Goal: Task Accomplishment & Management: Use online tool/utility

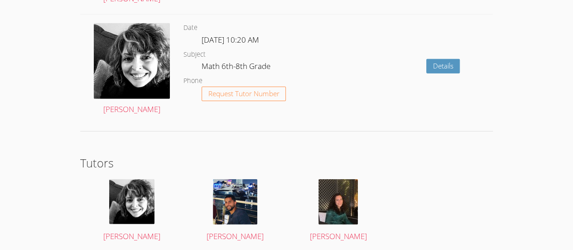
scroll to position [1242, 0]
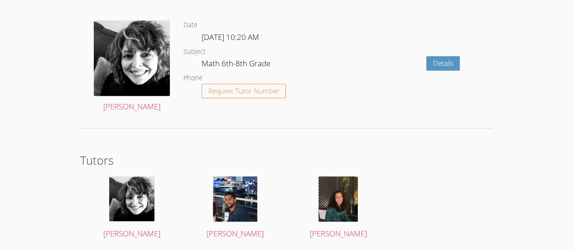
click at [330, 105] on div "Details" at bounding box center [410, 67] width 165 height 110
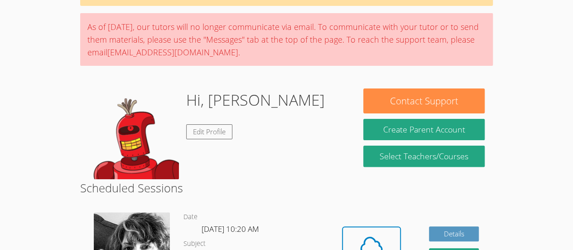
scroll to position [55, 0]
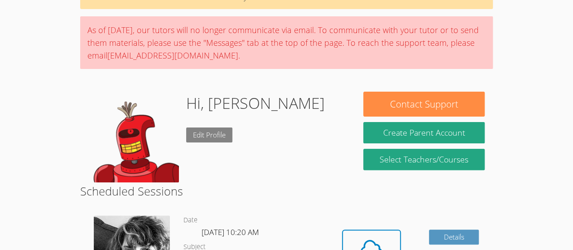
click at [204, 130] on link "Edit Profile" at bounding box center [209, 134] width 46 height 15
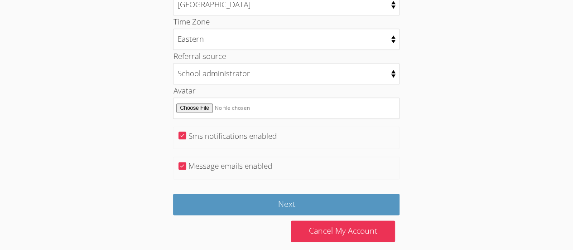
scroll to position [509, 0]
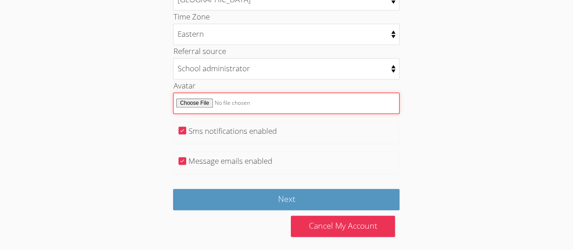
click at [222, 95] on input "Avatar" at bounding box center [286, 102] width 227 height 21
click at [203, 100] on input "Avatar" at bounding box center [286, 102] width 227 height 21
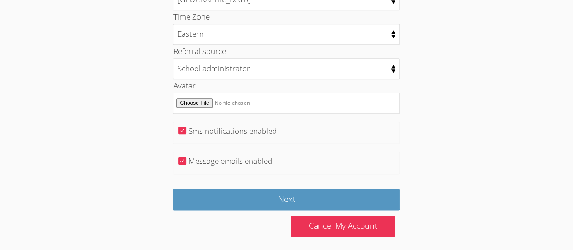
click at [329, 84] on div "Avatar" at bounding box center [286, 96] width 227 height 34
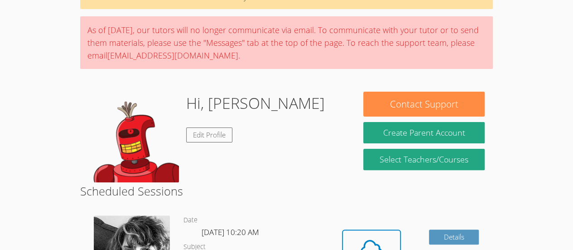
scroll to position [134, 0]
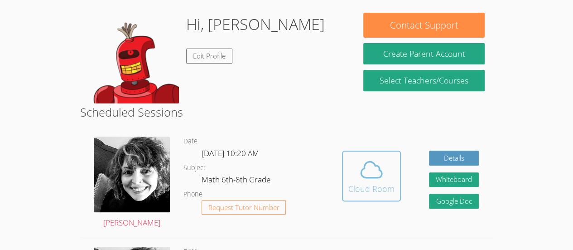
click at [378, 170] on icon at bounding box center [371, 169] width 25 height 25
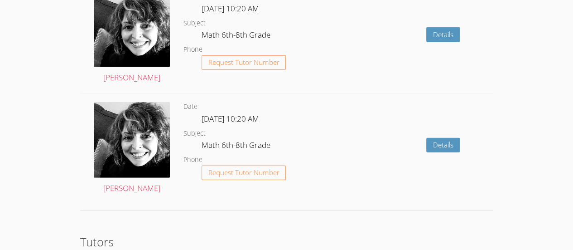
scroll to position [1269, 0]
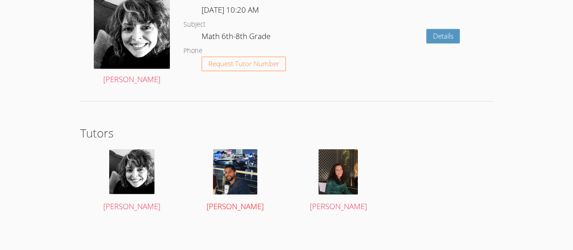
click at [233, 185] on img at bounding box center [235, 171] width 44 height 45
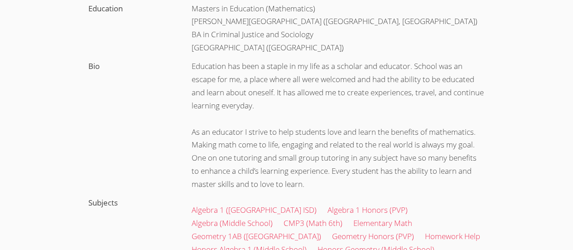
scroll to position [217, 0]
click at [346, 122] on div "Education has been a staple in my life as a scholar and educator. School was an…" at bounding box center [339, 126] width 310 height 136
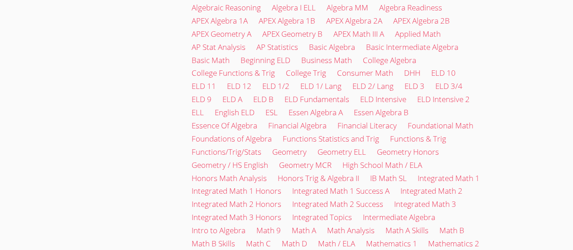
scroll to position [1058, 0]
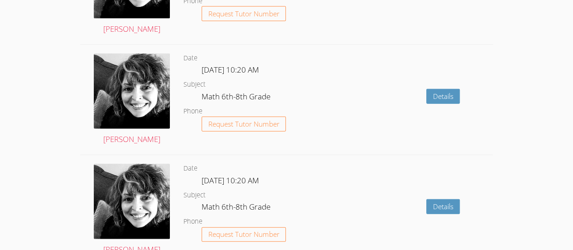
scroll to position [985, 0]
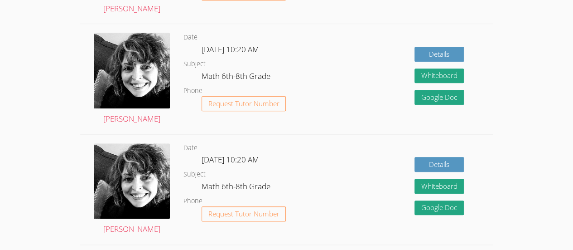
click at [304, 144] on dl "Date Mon Sep 22, 10:20 AM Subject Math 6th-8th Grade Phone Request Tutor Number" at bounding box center [256, 189] width 145 height 94
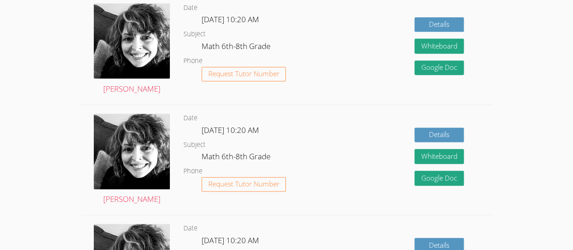
scroll to position [601, 0]
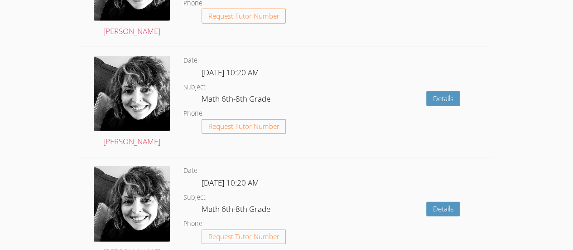
click at [302, 183] on dl "Date Wed Oct 8, 10:20 AM Subject Math 6th-8th Grade Phone Request Tutor Number" at bounding box center [256, 212] width 145 height 94
click at [303, 175] on dl "Date Wed Oct 8, 10:20 AM Subject Math 6th-8th Grade Phone Request Tutor Number" at bounding box center [256, 212] width 145 height 94
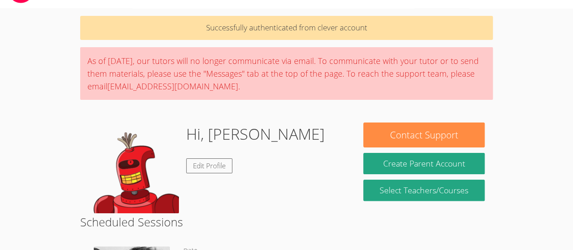
scroll to position [0, 0]
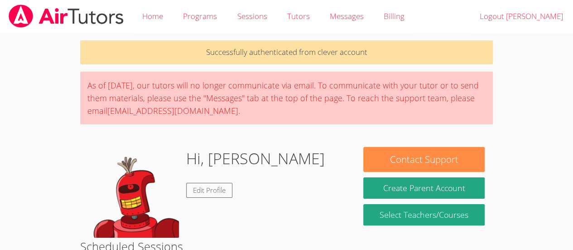
click at [310, 151] on div "Hi, Alison Edit Profile" at bounding box center [217, 192] width 259 height 91
click at [348, 91] on div "As of Saturday, March 22nd, our tutors will no longer communicate via email. To…" at bounding box center [286, 98] width 413 height 53
click at [397, 57] on p "Successfully authenticated from clever account" at bounding box center [286, 52] width 413 height 24
click at [364, 81] on div "As of Saturday, March 22nd, our tutors will no longer communicate via email. To…" at bounding box center [286, 98] width 413 height 53
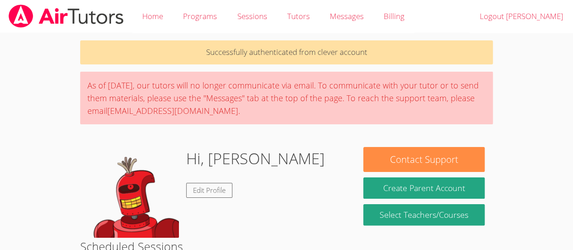
click at [344, 96] on div "As of Saturday, March 22nd, our tutors will no longer communicate via email. To…" at bounding box center [286, 98] width 413 height 53
click at [335, 106] on div "As of Saturday, March 22nd, our tutors will no longer communicate via email. To…" at bounding box center [286, 98] width 413 height 53
click at [324, 122] on div "As of Saturday, March 22nd, our tutors will no longer communicate via email. To…" at bounding box center [286, 98] width 413 height 53
click at [333, 111] on div "As of Saturday, March 22nd, our tutors will no longer communicate via email. To…" at bounding box center [286, 98] width 413 height 53
click at [339, 111] on div "As of Saturday, March 22nd, our tutors will no longer communicate via email. To…" at bounding box center [286, 98] width 413 height 53
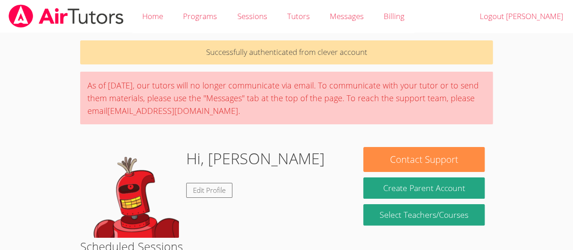
click at [339, 118] on div "As of Saturday, March 22nd, our tutors will no longer communicate via email. To…" at bounding box center [286, 98] width 413 height 53
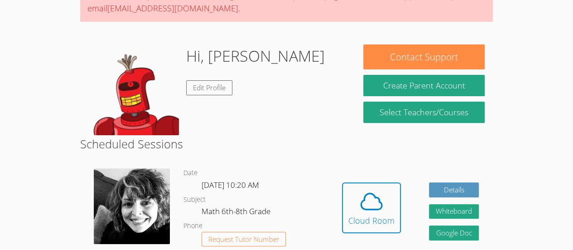
scroll to position [103, 0]
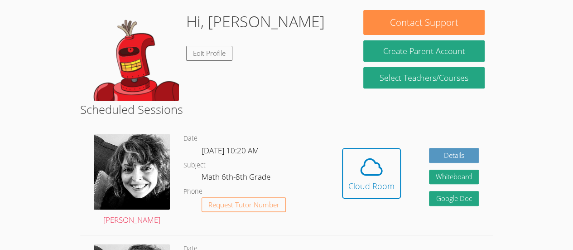
scroll to position [185, 0]
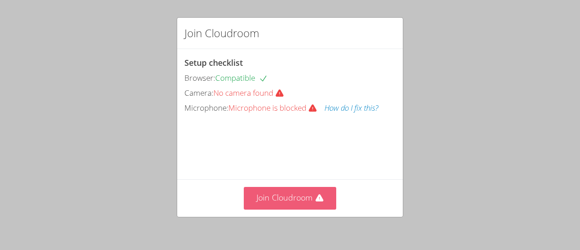
click at [268, 188] on button "Join Cloudroom" at bounding box center [290, 198] width 93 height 22
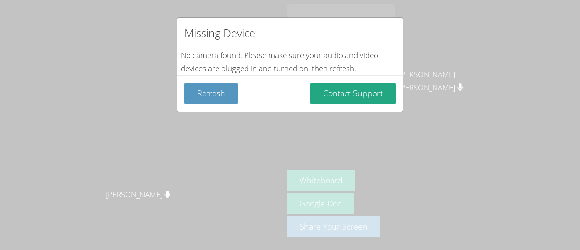
drag, startPoint x: 321, startPoint y: 94, endPoint x: 296, endPoint y: 90, distance: 24.8
click at [296, 90] on div "Refresh Contact Support" at bounding box center [289, 93] width 211 height 21
click at [225, 98] on button "Refresh" at bounding box center [210, 93] width 53 height 21
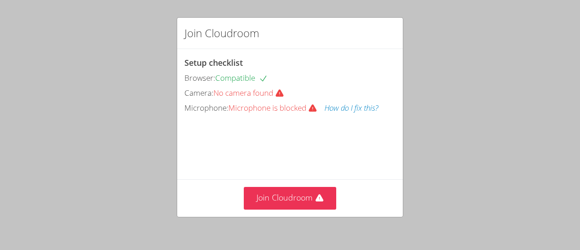
drag, startPoint x: 271, startPoint y: 208, endPoint x: 254, endPoint y: 135, distance: 74.5
click at [0, 0] on div "Setup checklist Browser: Compatible Camera: No camera found Microphone: Microph…" at bounding box center [0, 0] width 0 height 0
click at [280, 91] on icon at bounding box center [280, 93] width 8 height 7
drag, startPoint x: 279, startPoint y: 105, endPoint x: 279, endPoint y: 125, distance: 19.9
click at [279, 113] on div "Microphone: Microphone is blocked How do I fix this?" at bounding box center [289, 108] width 211 height 13
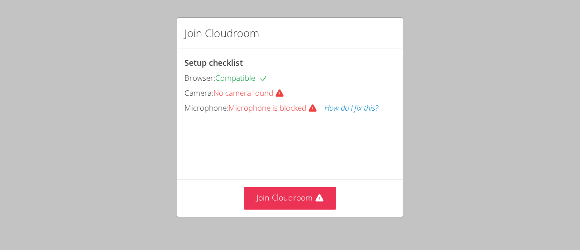
click at [279, 154] on video at bounding box center [252, 156] width 136 height 68
click at [281, 172] on video at bounding box center [252, 156] width 136 height 68
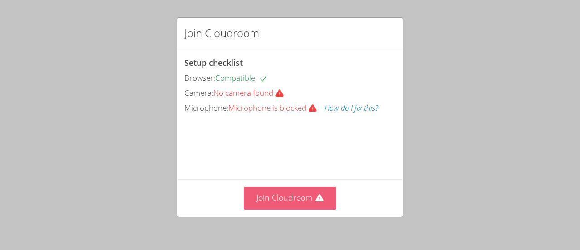
click at [303, 203] on button "Join Cloudroom" at bounding box center [290, 198] width 93 height 22
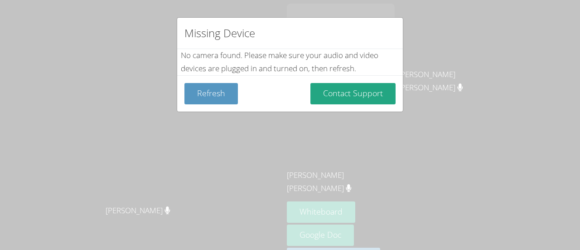
click at [412, 34] on div "Missing Device No camera found . Please make sure your audio and video devices …" at bounding box center [290, 125] width 580 height 250
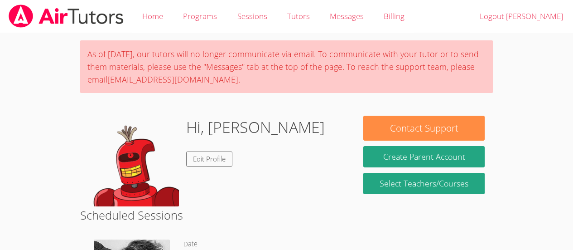
scroll to position [154, 0]
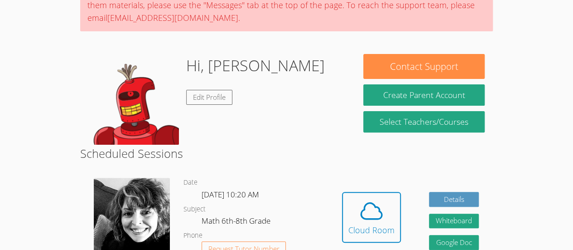
scroll to position [94, 0]
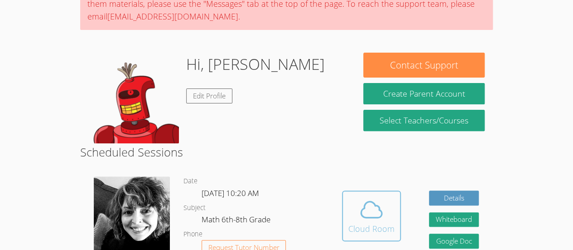
click at [372, 217] on icon at bounding box center [371, 210] width 21 height 16
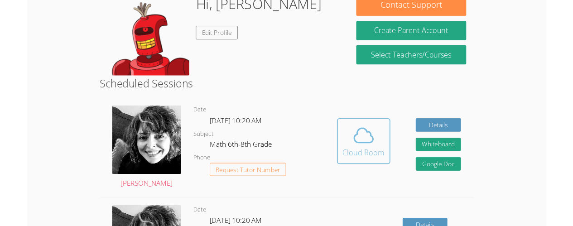
scroll to position [154, 0]
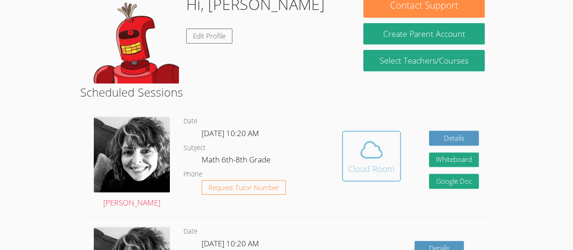
click at [364, 139] on icon at bounding box center [371, 149] width 25 height 25
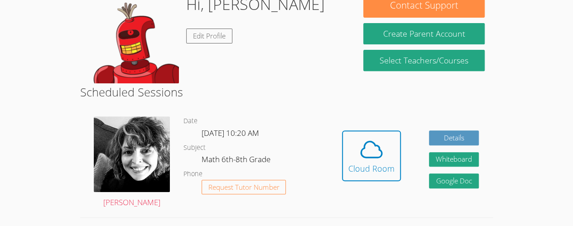
click at [382, 116] on div "Hidden Cloud Room Details Whiteboard Hidden Google Doc" at bounding box center [410, 163] width 165 height 110
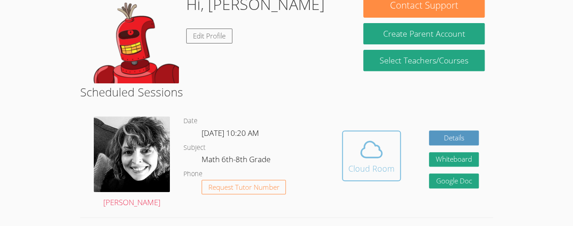
click at [380, 144] on icon at bounding box center [371, 149] width 25 height 25
click at [372, 168] on div "Cloud Room" at bounding box center [372, 168] width 46 height 13
click at [376, 160] on icon at bounding box center [371, 149] width 25 height 25
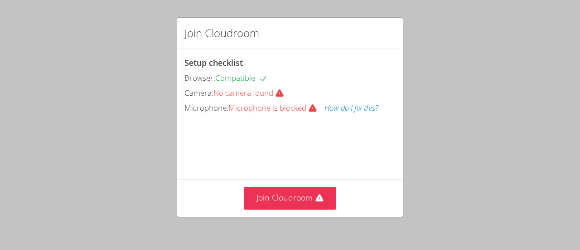
click at [332, 107] on button "How do I fix this?" at bounding box center [351, 108] width 54 height 13
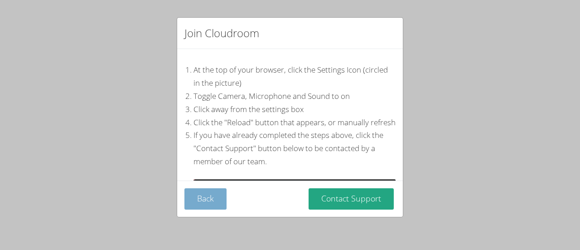
click at [213, 200] on button "Back" at bounding box center [205, 198] width 42 height 21
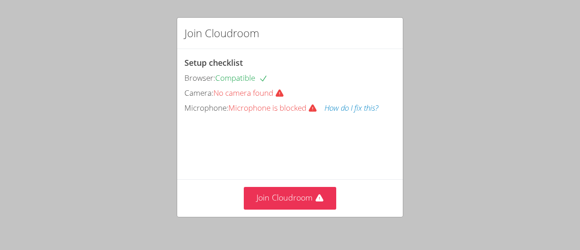
click at [550, 41] on div "Join Cloudroom Setup checklist Browser: Compatible Camera: No camera found Micr…" at bounding box center [290, 125] width 580 height 250
click at [360, 104] on button "How do I fix this?" at bounding box center [351, 108] width 54 height 13
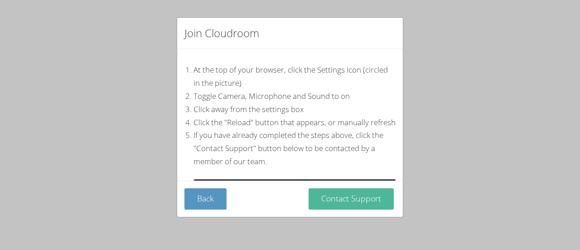
click at [312, 202] on button "Contact Support" at bounding box center [351, 198] width 85 height 21
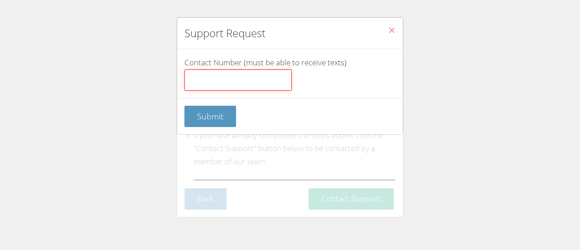
click at [252, 89] on input "Contact Number (must be able to receive texts)" at bounding box center [237, 80] width 107 height 22
click at [251, 85] on input "Contact Number (must be able to receive texts)" at bounding box center [237, 80] width 107 height 22
click at [393, 22] on button "Close" at bounding box center [392, 32] width 22 height 28
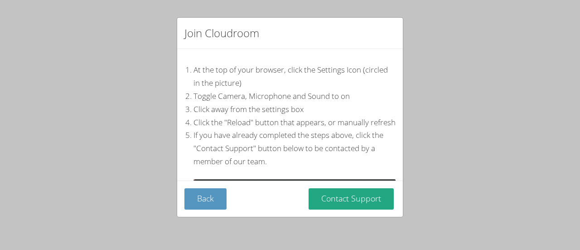
click at [373, 27] on div "Join Cloudroom" at bounding box center [290, 33] width 226 height 31
click at [207, 208] on button "Back" at bounding box center [205, 198] width 42 height 21
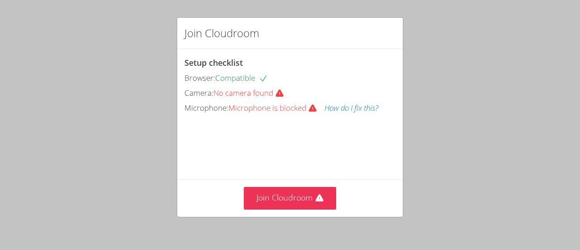
click at [211, 204] on div "Join Cloudroom" at bounding box center [289, 198] width 211 height 22
click at [348, 113] on button "How do I fix this?" at bounding box center [351, 108] width 54 height 13
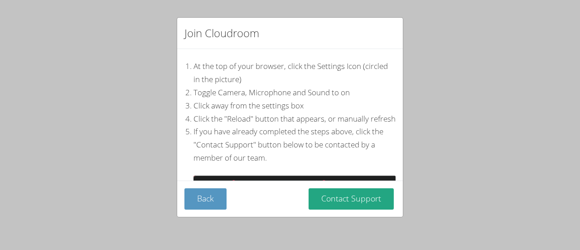
scroll to position [4, 0]
click at [230, 164] on li "If you have already completed the steps above, click the "Contact Support" butt…" at bounding box center [295, 144] width 202 height 39
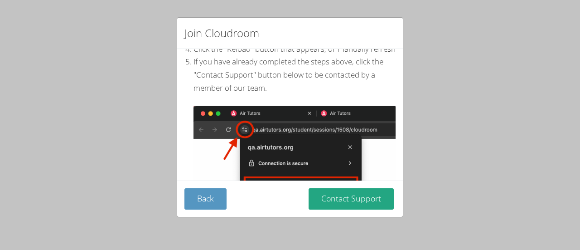
scroll to position [85, 0]
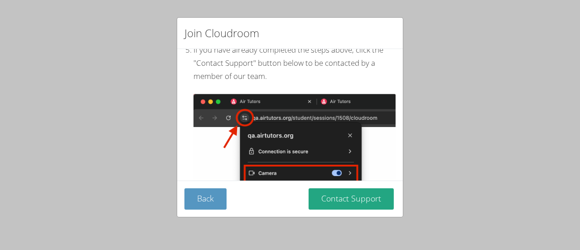
click at [239, 151] on img at bounding box center [295, 188] width 202 height 189
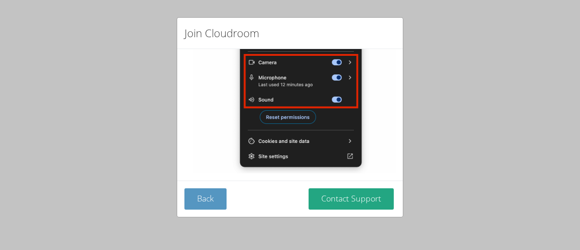
scroll to position [206, 0]
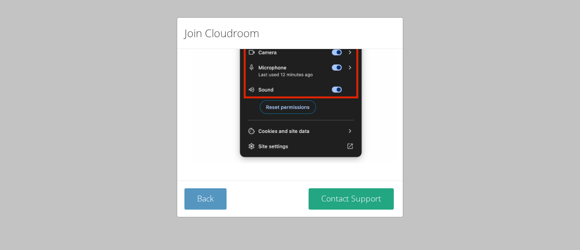
click at [294, 74] on img at bounding box center [295, 67] width 202 height 189
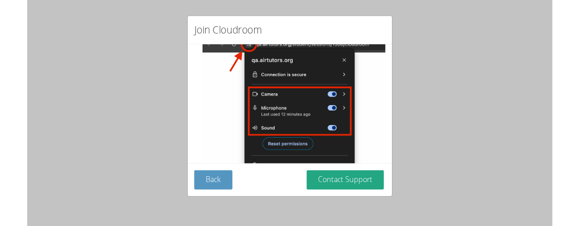
scroll to position [153, 0]
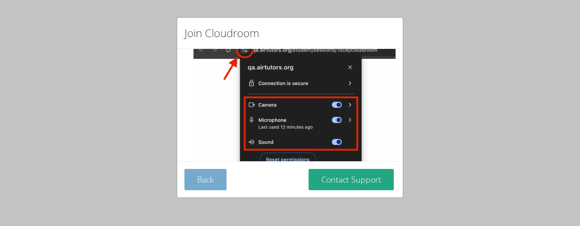
click at [205, 178] on button "Back" at bounding box center [205, 179] width 42 height 21
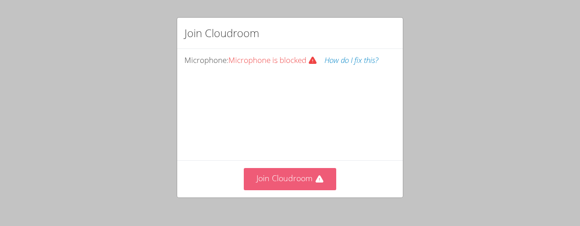
scroll to position [89, 0]
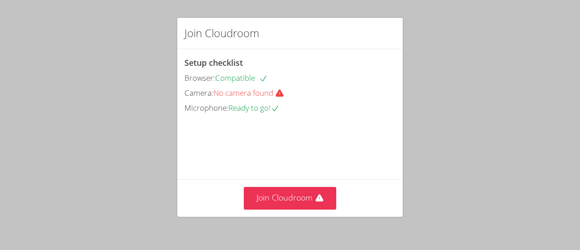
click at [249, 92] on span "No camera found" at bounding box center [252, 92] width 78 height 10
click at [271, 99] on div "Setup checklist Browser: Compatible Camera: No camera found Microphone: Ready t…" at bounding box center [289, 85] width 211 height 58
click at [284, 94] on icon at bounding box center [279, 93] width 9 height 9
